Goal: Task Accomplishment & Management: Use online tool/utility

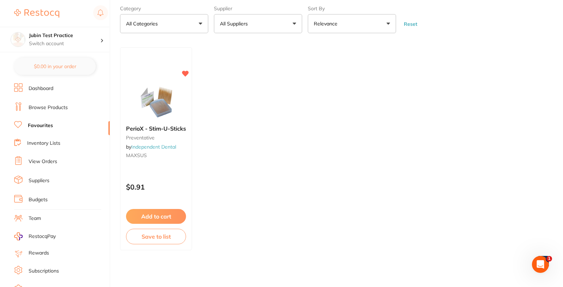
click at [50, 103] on li "Browse Products" at bounding box center [62, 107] width 96 height 11
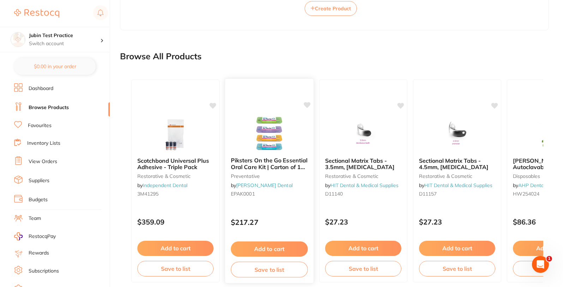
click at [307, 104] on icon at bounding box center [307, 105] width 7 height 6
click at [214, 104] on icon at bounding box center [213, 105] width 7 height 6
click at [214, 106] on icon at bounding box center [213, 105] width 7 height 6
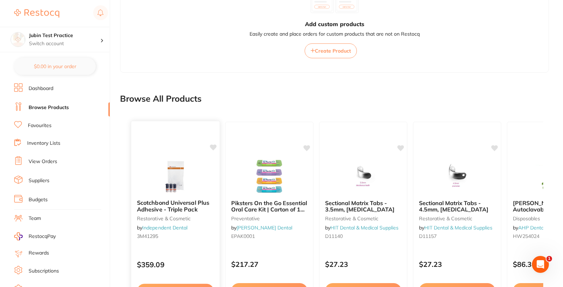
click at [211, 148] on icon at bounding box center [213, 147] width 7 height 6
click at [215, 147] on icon at bounding box center [213, 147] width 7 height 6
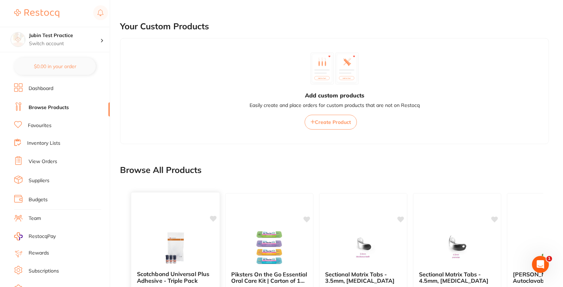
scroll to position [227, 0]
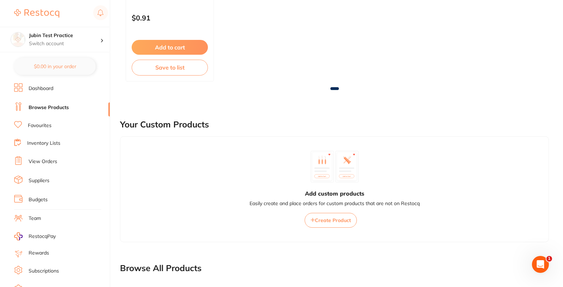
click at [40, 143] on link "Inventory Lists" at bounding box center [43, 143] width 33 height 7
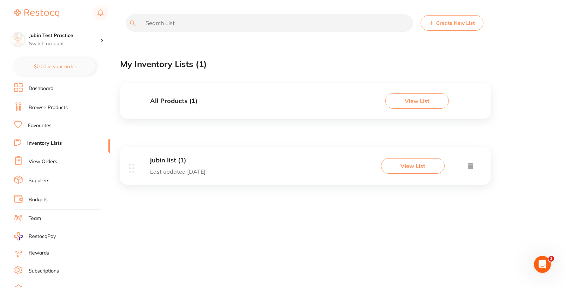
click at [51, 107] on link "Browse Products" at bounding box center [48, 107] width 39 height 7
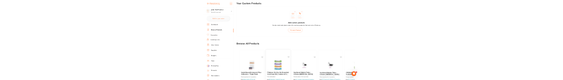
scroll to position [462, 0]
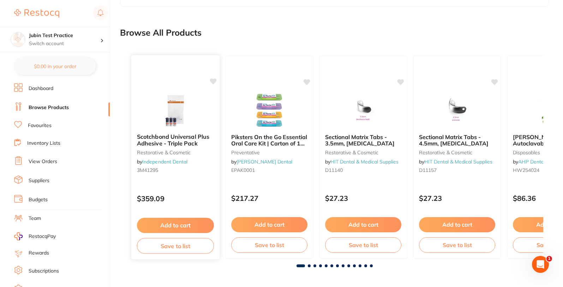
click at [214, 83] on icon at bounding box center [213, 81] width 7 height 6
click at [401, 84] on icon at bounding box center [401, 81] width 7 height 6
click at [397, 79] on button at bounding box center [400, 82] width 7 height 7
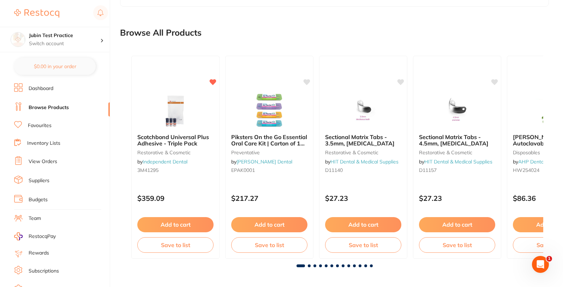
click at [397, 79] on button at bounding box center [400, 82] width 7 height 7
click at [401, 84] on icon at bounding box center [401, 81] width 7 height 6
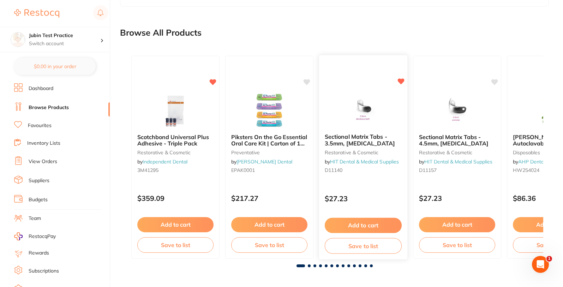
click at [402, 82] on icon at bounding box center [401, 81] width 7 height 6
click at [400, 82] on icon at bounding box center [401, 81] width 7 height 6
click at [308, 82] on icon at bounding box center [307, 81] width 7 height 6
click at [307, 82] on icon at bounding box center [307, 81] width 7 height 6
click at [399, 82] on icon at bounding box center [401, 81] width 7 height 6
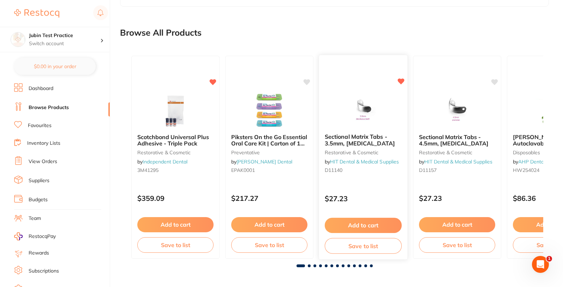
click at [400, 82] on icon at bounding box center [401, 81] width 7 height 6
click at [496, 82] on icon at bounding box center [495, 81] width 7 height 6
click at [491, 78] on button at bounding box center [494, 81] width 7 height 7
click at [401, 81] on icon at bounding box center [401, 81] width 7 height 6
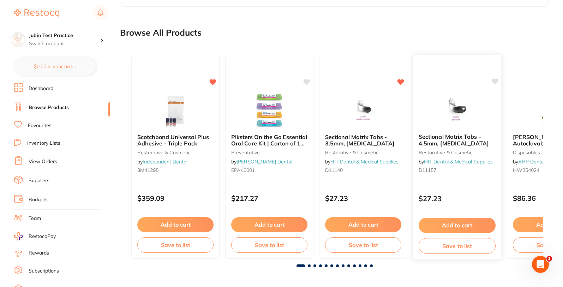
click at [495, 80] on icon at bounding box center [495, 81] width 7 height 6
click at [491, 78] on button at bounding box center [494, 81] width 7 height 7
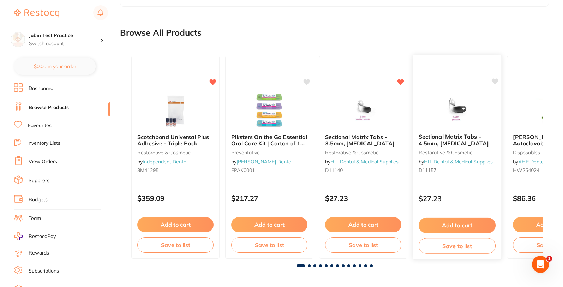
click at [491, 78] on button at bounding box center [494, 81] width 7 height 7
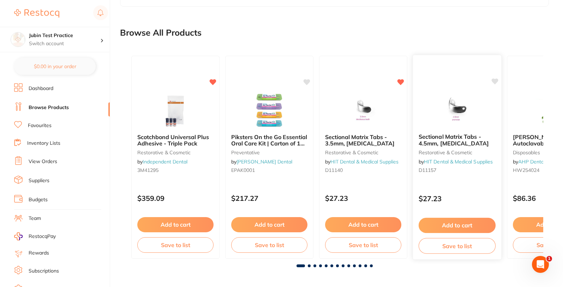
click at [491, 78] on button at bounding box center [494, 81] width 7 height 7
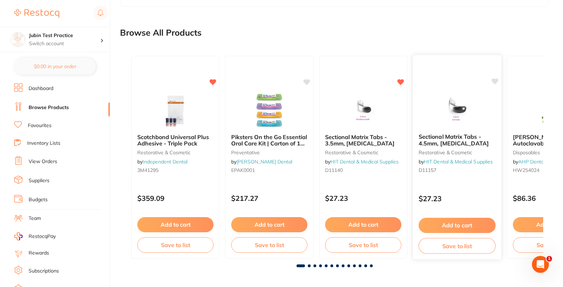
click at [491, 78] on button at bounding box center [494, 81] width 7 height 7
click at [403, 81] on icon at bounding box center [401, 81] width 7 height 6
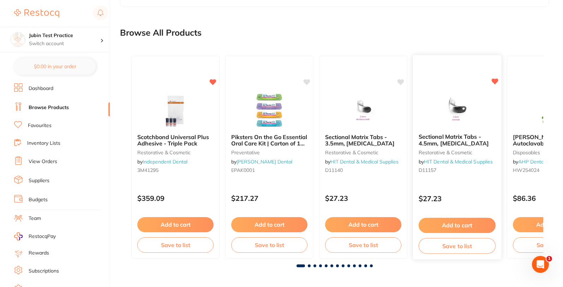
click at [495, 81] on icon at bounding box center [495, 81] width 7 height 6
click at [497, 81] on icon at bounding box center [495, 81] width 7 height 6
click at [491, 79] on button at bounding box center [494, 82] width 7 height 7
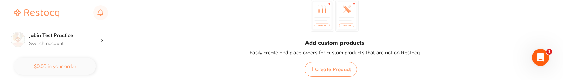
scroll to position [504, 0]
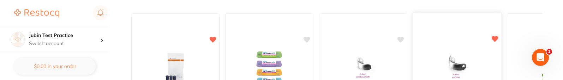
click at [493, 40] on icon at bounding box center [495, 39] width 7 height 6
click at [308, 40] on icon at bounding box center [307, 39] width 7 height 6
click at [309, 38] on icon at bounding box center [307, 39] width 7 height 6
click at [495, 38] on icon at bounding box center [495, 39] width 7 height 6
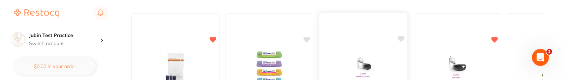
click at [400, 40] on icon at bounding box center [401, 39] width 7 height 6
click at [400, 39] on icon at bounding box center [401, 39] width 7 height 6
click at [213, 40] on icon at bounding box center [213, 39] width 7 height 6
click at [213, 39] on icon at bounding box center [213, 39] width 7 height 6
click at [401, 40] on icon at bounding box center [401, 39] width 7 height 6
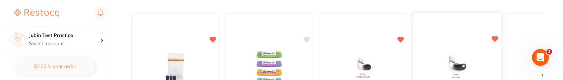
click at [496, 39] on icon at bounding box center [495, 39] width 7 height 6
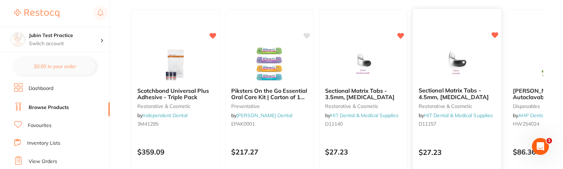
scroll to position [462, 0]
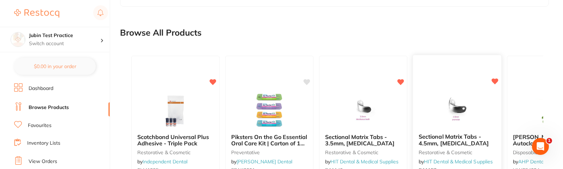
click at [493, 81] on icon at bounding box center [495, 81] width 7 height 6
click at [495, 82] on icon at bounding box center [495, 81] width 7 height 6
click at [401, 81] on icon at bounding box center [401, 81] width 7 height 6
click at [363, 168] on small "D11140" at bounding box center [363, 171] width 77 height 6
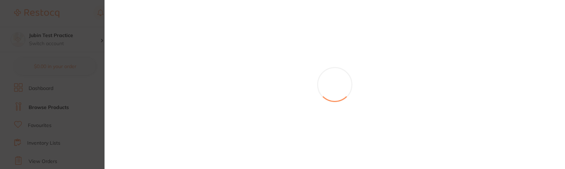
drag, startPoint x: 363, startPoint y: 168, endPoint x: 126, endPoint y: 1, distance: 289.9
click at [366, 154] on section at bounding box center [282, 84] width 565 height 169
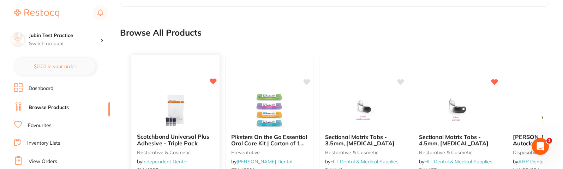
click at [215, 83] on icon at bounding box center [213, 81] width 7 height 7
click at [215, 83] on icon at bounding box center [213, 81] width 7 height 6
drag, startPoint x: 308, startPoint y: 81, endPoint x: 307, endPoint y: 89, distance: 8.1
click at [308, 81] on icon at bounding box center [307, 81] width 7 height 6
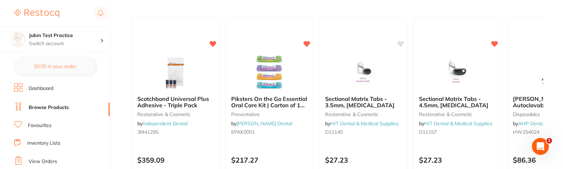
scroll to position [580, 0]
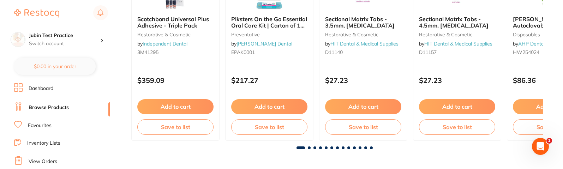
click at [308, 148] on span at bounding box center [309, 147] width 3 height 3
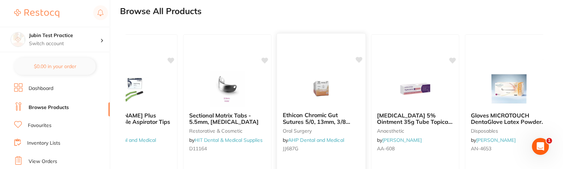
scroll to position [411, 0]
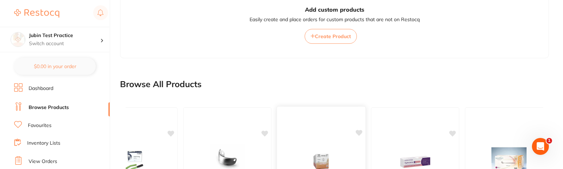
click at [358, 134] on icon at bounding box center [359, 133] width 7 height 6
click at [359, 133] on icon at bounding box center [359, 133] width 7 height 6
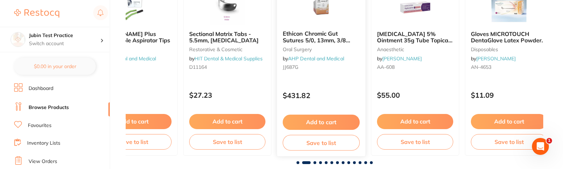
scroll to position [580, 0]
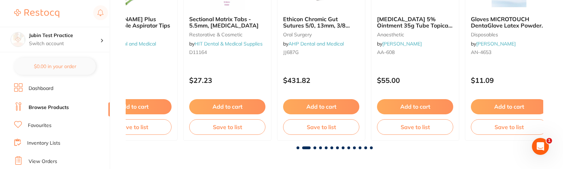
click at [298, 149] on span at bounding box center [298, 147] width 3 height 3
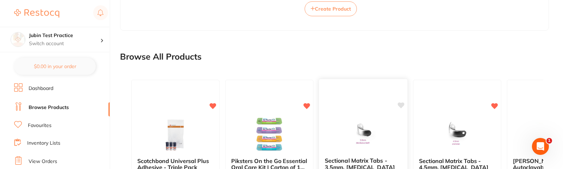
scroll to position [453, 0]
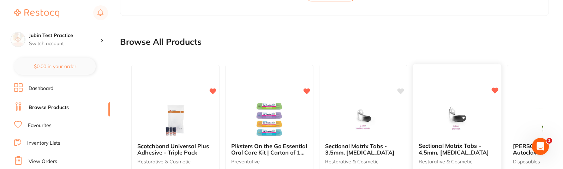
click at [495, 91] on icon at bounding box center [495, 91] width 7 height 6
click at [308, 91] on icon at bounding box center [307, 91] width 7 height 6
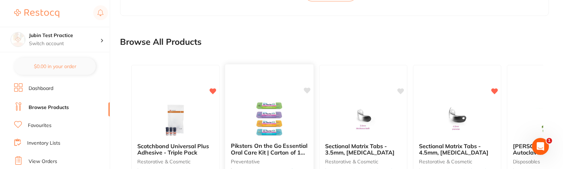
click at [308, 91] on icon at bounding box center [307, 91] width 7 height 6
click at [211, 90] on icon at bounding box center [213, 91] width 7 height 6
click at [211, 91] on icon at bounding box center [213, 91] width 7 height 6
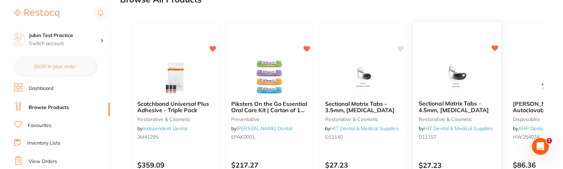
click at [493, 49] on icon at bounding box center [495, 48] width 7 height 6
click at [494, 47] on icon at bounding box center [495, 48] width 7 height 6
click at [495, 49] on icon at bounding box center [495, 48] width 7 height 6
